Goal: Information Seeking & Learning: Learn about a topic

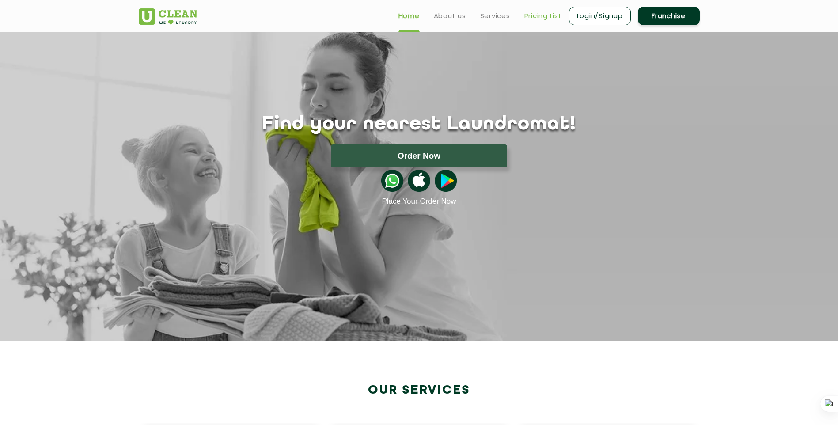
click at [528, 15] on link "Pricing List" at bounding box center [543, 16] width 38 height 11
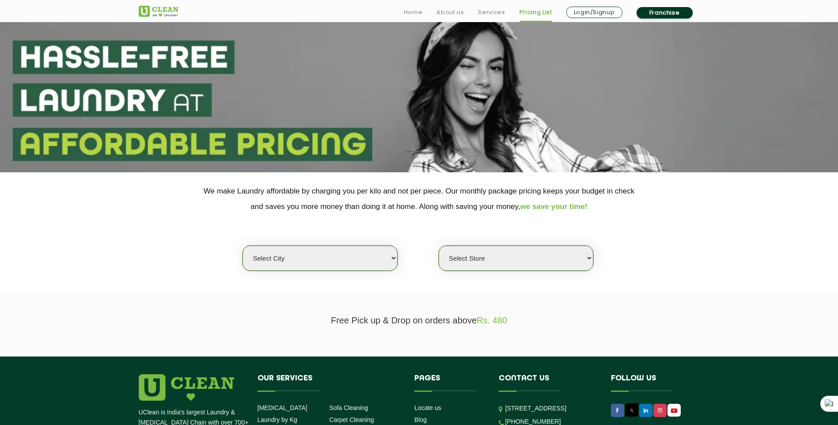
scroll to position [88, 0]
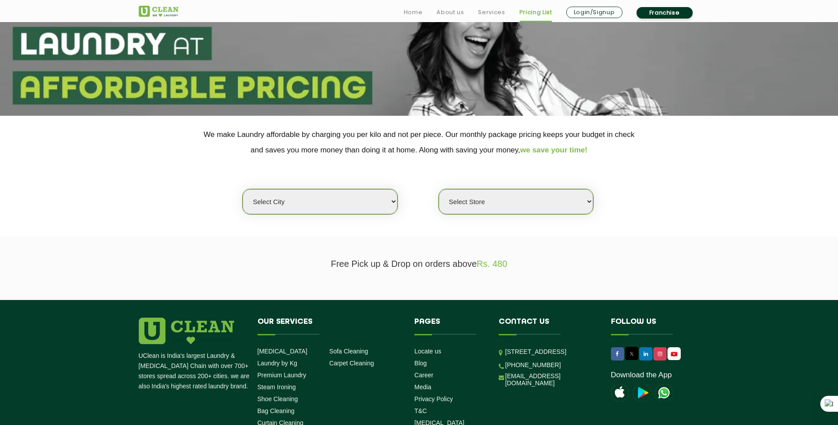
drag, startPoint x: 342, startPoint y: 192, endPoint x: 338, endPoint y: 197, distance: 6.0
click at [342, 192] on select "Select city [GEOGRAPHIC_DATA] [GEOGRAPHIC_DATA] [GEOGRAPHIC_DATA] [GEOGRAPHIC_D…" at bounding box center [319, 201] width 155 height 25
click at [291, 180] on div "Select city [GEOGRAPHIC_DATA] [GEOGRAPHIC_DATA] [GEOGRAPHIC_DATA] [GEOGRAPHIC_D…" at bounding box center [419, 186] width 574 height 57
click at [292, 200] on select "Select city [GEOGRAPHIC_DATA] [GEOGRAPHIC_DATA] [GEOGRAPHIC_DATA] [GEOGRAPHIC_D…" at bounding box center [319, 201] width 155 height 25
select select "1"
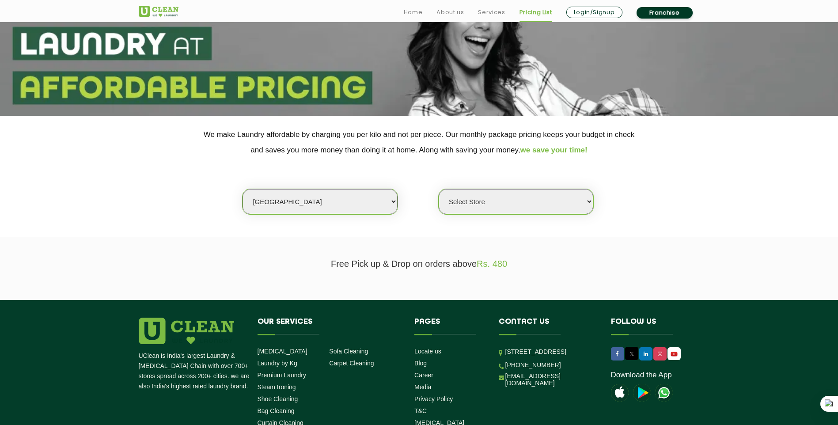
click at [242, 189] on select "Select city [GEOGRAPHIC_DATA] [GEOGRAPHIC_DATA] [GEOGRAPHIC_DATA] [GEOGRAPHIC_D…" at bounding box center [319, 201] width 155 height 25
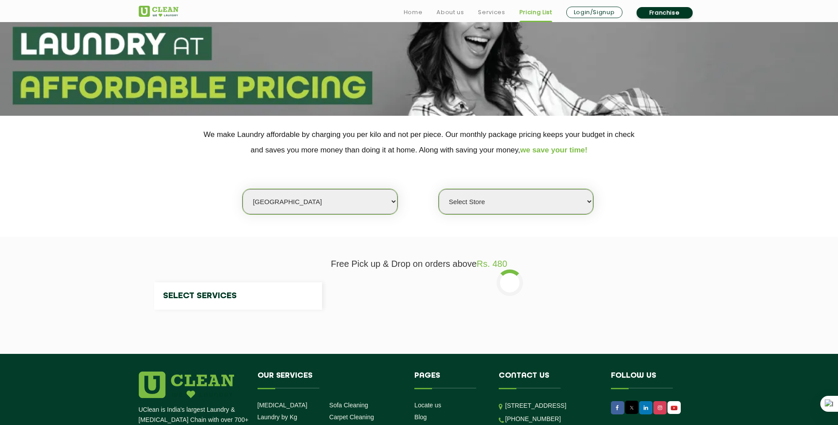
select select "0"
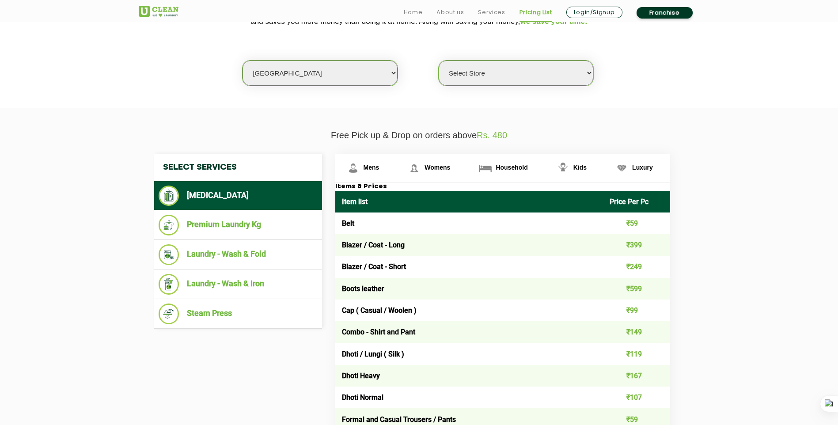
scroll to position [221, 0]
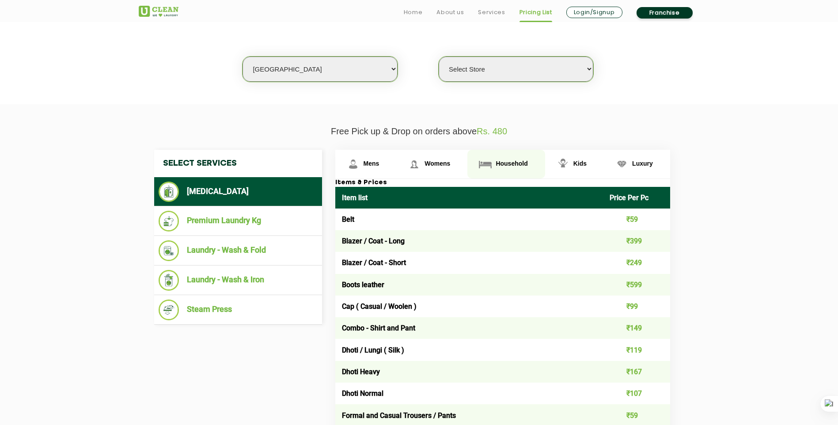
click at [515, 157] on link "Household" at bounding box center [505, 164] width 77 height 29
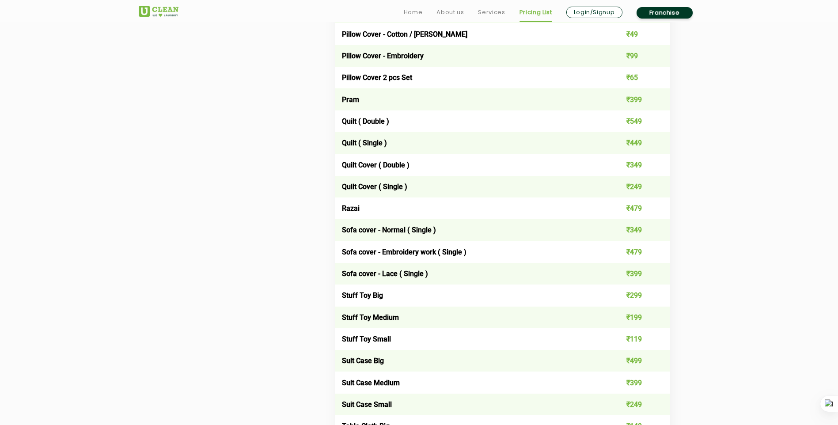
scroll to position [1237, 0]
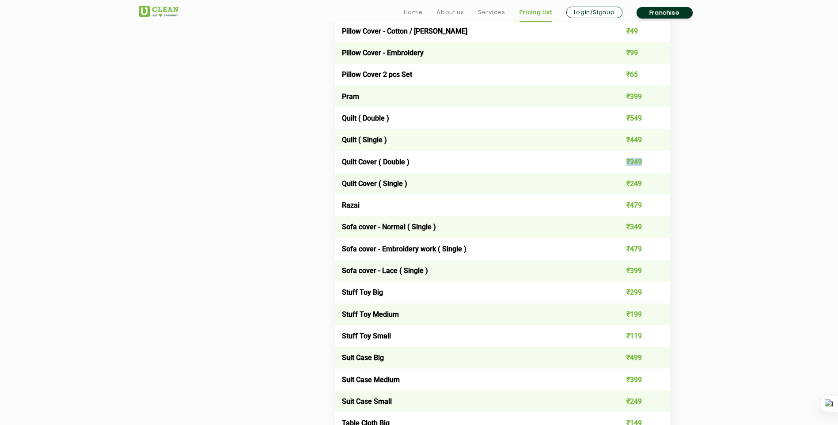
drag, startPoint x: 621, startPoint y: 162, endPoint x: 647, endPoint y: 160, distance: 25.3
click at [647, 160] on td "₹349" at bounding box center [636, 162] width 67 height 22
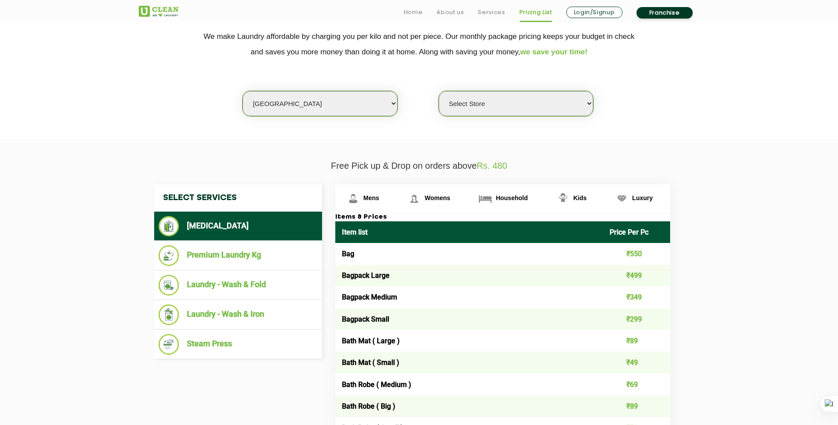
scroll to position [309, 0]
